Goal: Task Accomplishment & Management: Manage account settings

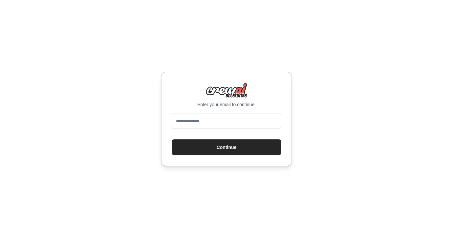
click at [197, 130] on div at bounding box center [226, 122] width 109 height 18
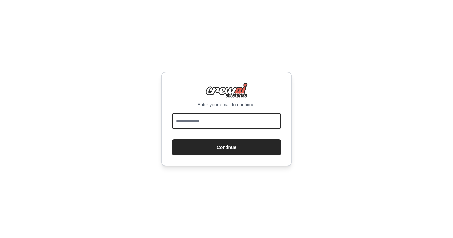
click at [199, 125] on input "email" at bounding box center [226, 121] width 109 height 16
type input "**********"
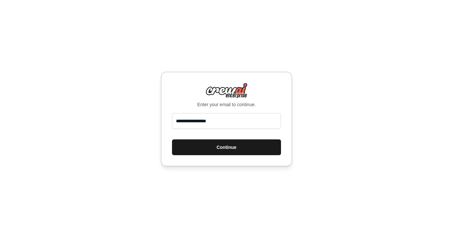
click at [218, 149] on button "Continue" at bounding box center [226, 147] width 109 height 16
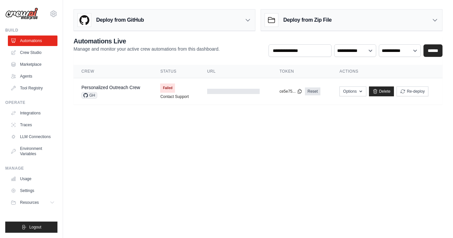
click at [47, 3] on div "cwjstone@gmail.com Settings" at bounding box center [31, 10] width 52 height 21
click at [136, 116] on main "Deploy from GitHub Deploy your project directly from GitHub. Select a repositor…" at bounding box center [258, 59] width 390 height 119
click at [32, 89] on link "Tool Registry" at bounding box center [34, 88] width 50 height 11
click at [32, 87] on link "Tool Registry" at bounding box center [34, 88] width 50 height 11
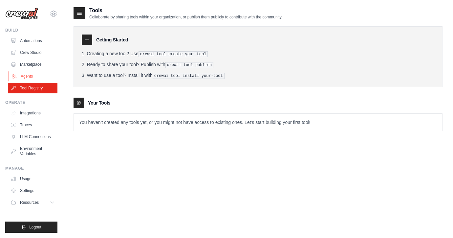
click at [33, 75] on link "Agents" at bounding box center [34, 76] width 50 height 11
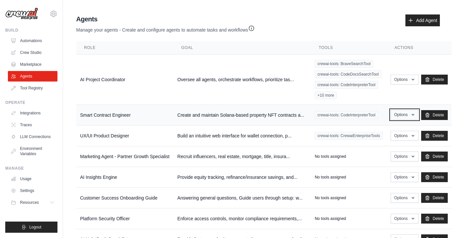
click at [411, 115] on icon "button" at bounding box center [413, 114] width 5 height 5
click at [384, 140] on link "Edit" at bounding box center [395, 142] width 47 height 12
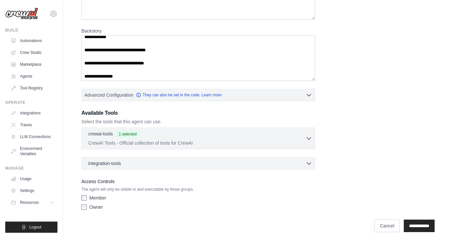
scroll to position [104, 0]
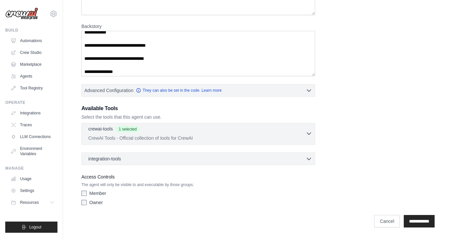
click at [260, 128] on div "crewai-tools 1 selected" at bounding box center [197, 130] width 218 height 8
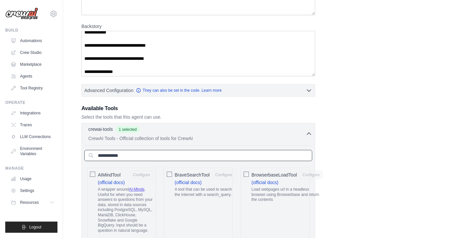
click at [115, 155] on input "text" at bounding box center [198, 155] width 228 height 11
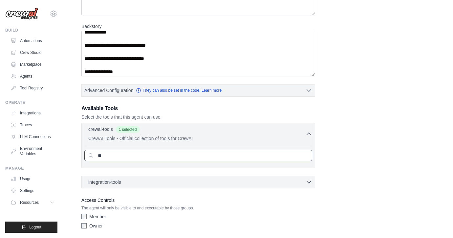
type input "*"
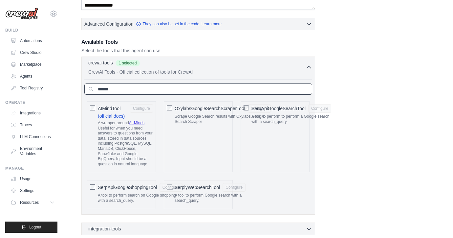
scroll to position [171, 0]
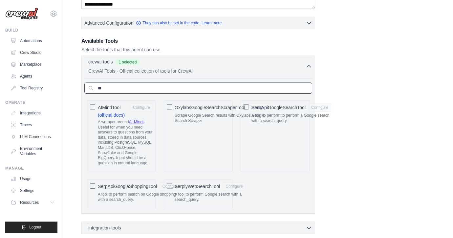
type input "*"
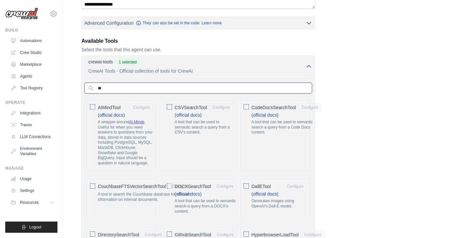
type input "*"
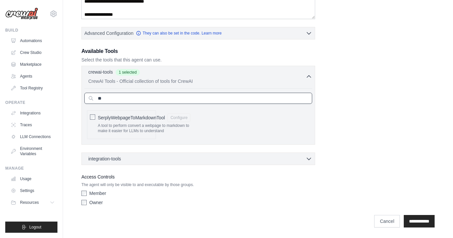
type input "*"
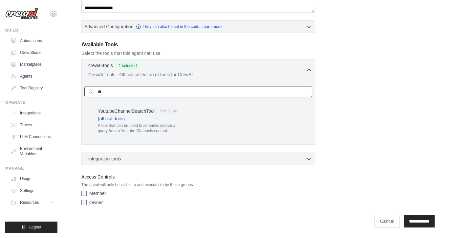
type input "*"
